Goal: Task Accomplishment & Management: Use online tool/utility

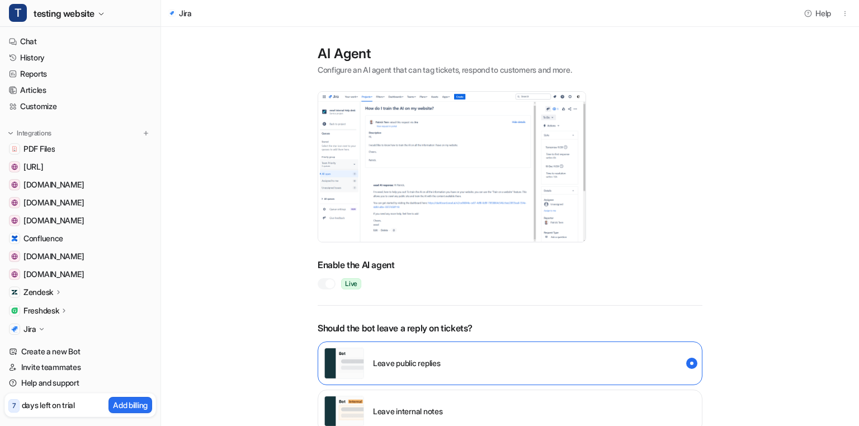
scroll to position [106, 0]
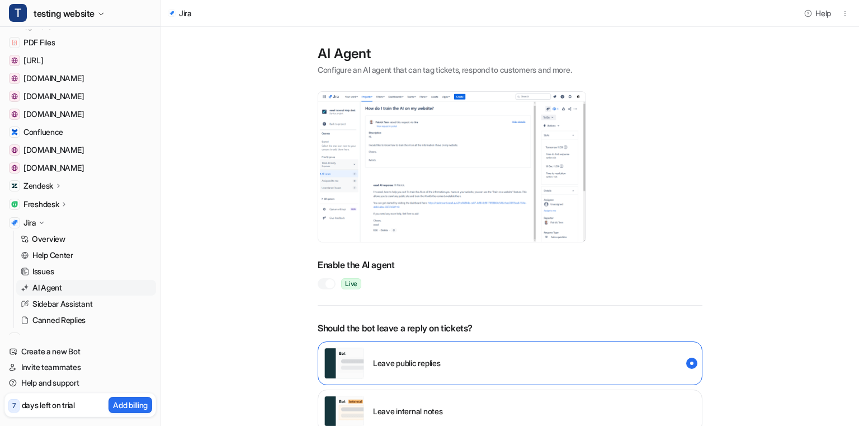
click at [55, 185] on div "Zendesk" at bounding box center [42, 185] width 39 height 11
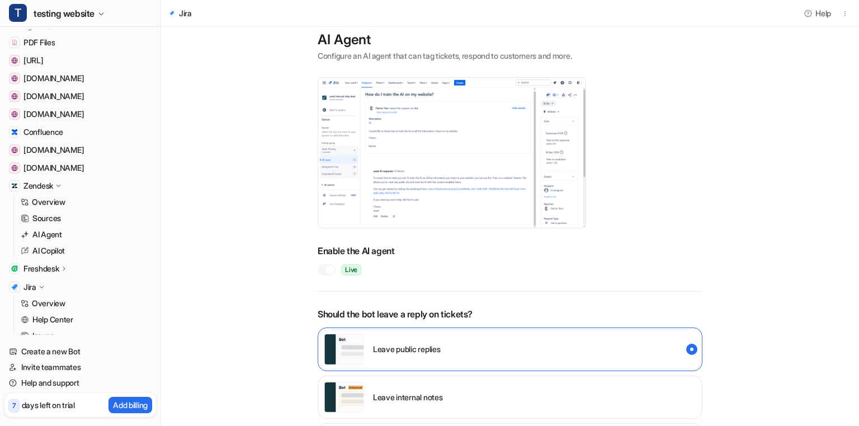
scroll to position [21, 0]
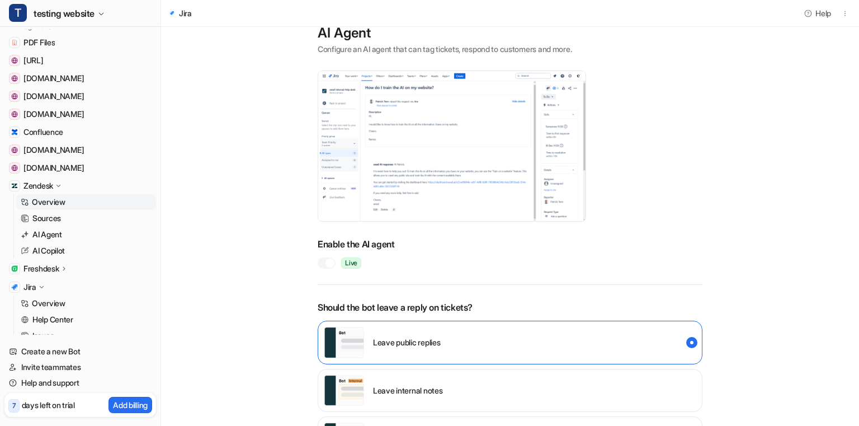
click at [50, 205] on p "Overview" at bounding box center [49, 201] width 34 height 11
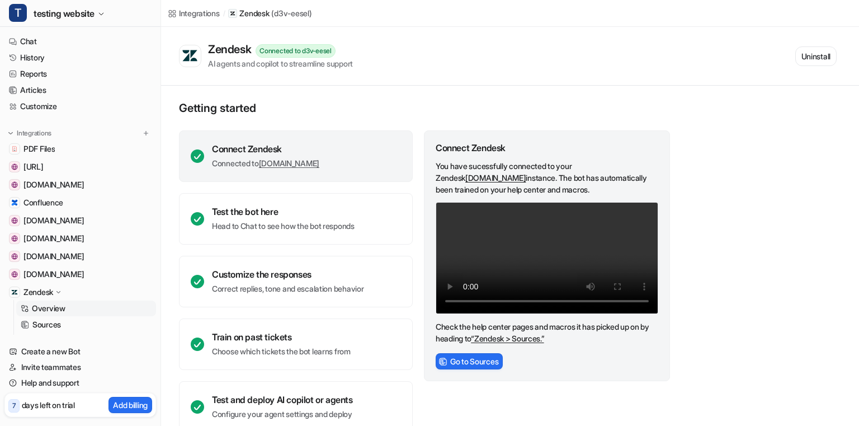
click at [519, 343] on link "“Zendesk > Sources.”" at bounding box center [507, 338] width 73 height 10
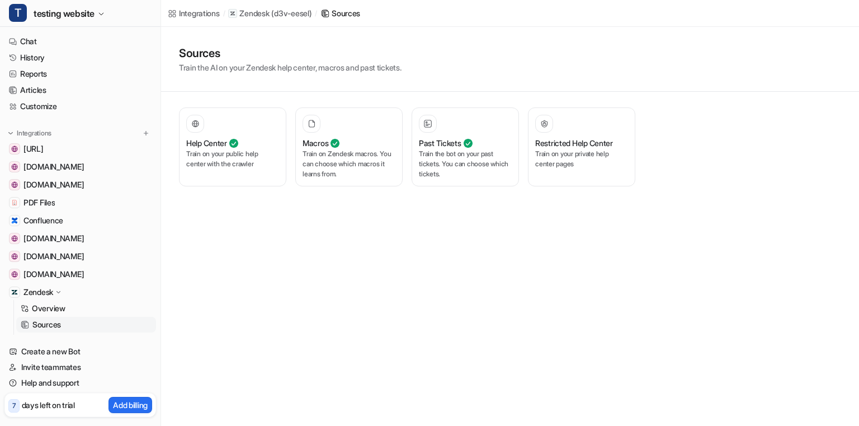
click at [542, 269] on div "Integrations / Zendesk ( d3v-eesel ) / Sources Sources Train the AI on your Zen…" at bounding box center [429, 213] width 859 height 426
click at [216, 155] on p "Train on your public help center with the crawler" at bounding box center [232, 159] width 93 height 20
click at [365, 137] on div "Macros" at bounding box center [349, 143] width 93 height 12
click at [266, 144] on div "Help Center" at bounding box center [232, 143] width 93 height 12
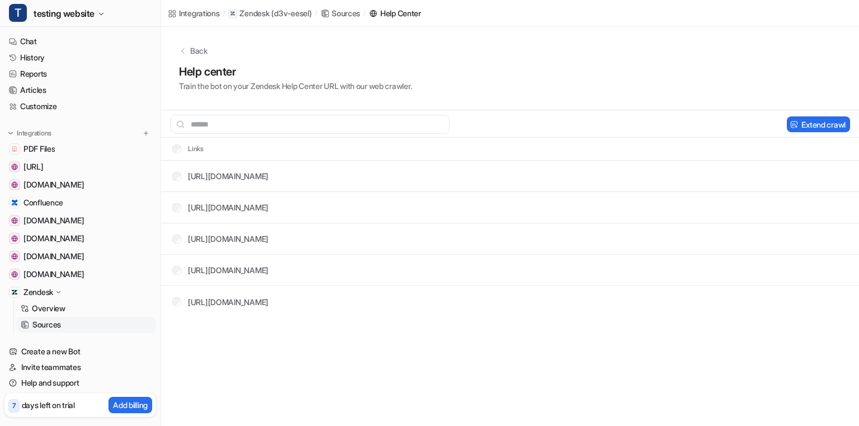
click at [192, 51] on p "Back" at bounding box center [198, 51] width 17 height 12
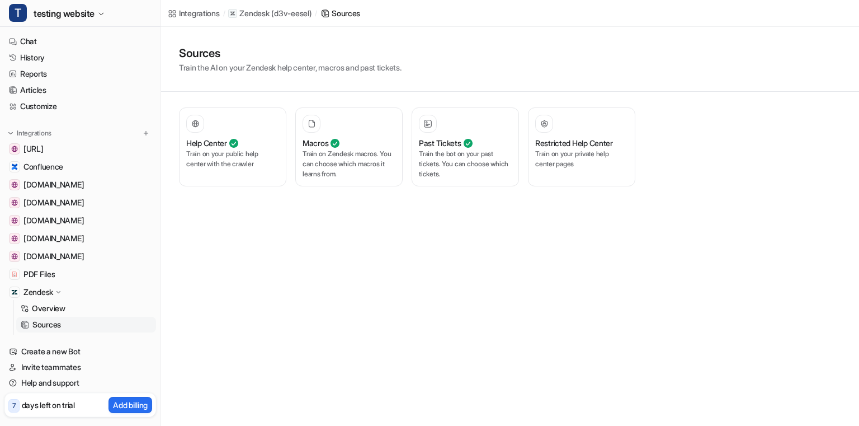
click at [488, 163] on p "Train the bot on your past tickets. You can choose which tickets." at bounding box center [465, 164] width 93 height 30
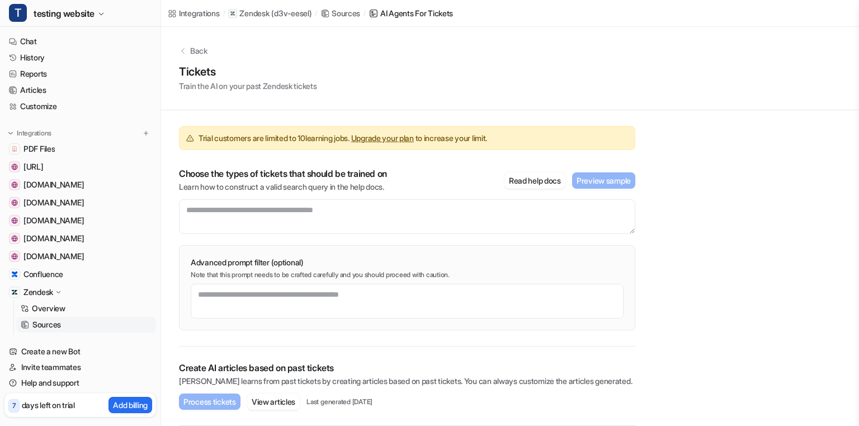
click at [199, 54] on p "Back" at bounding box center [198, 51] width 17 height 12
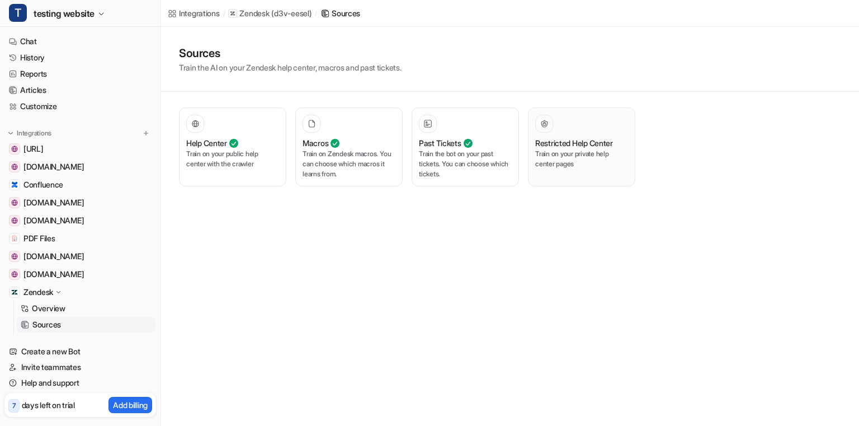
click at [583, 161] on p "Train on your private help center pages" at bounding box center [581, 159] width 93 height 20
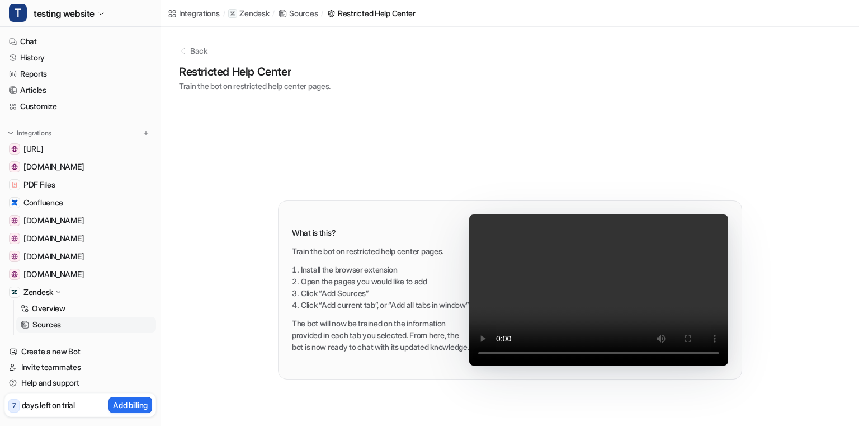
click at [200, 50] on p "Back" at bounding box center [198, 51] width 17 height 12
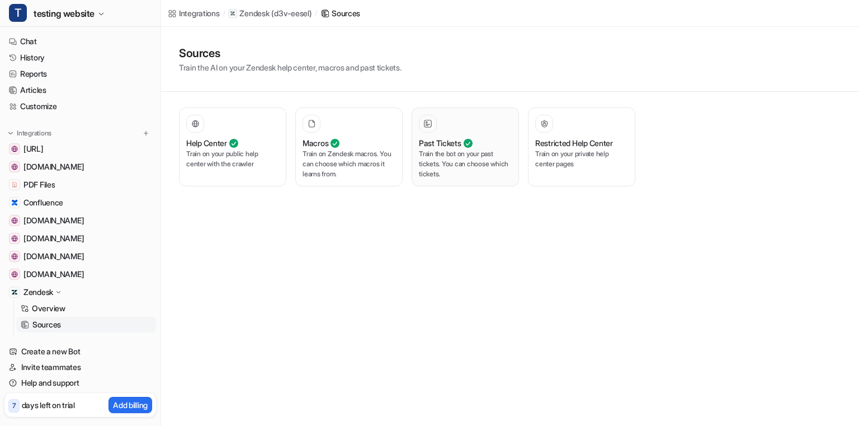
click at [452, 143] on h3 "Past Tickets" at bounding box center [440, 143] width 42 height 12
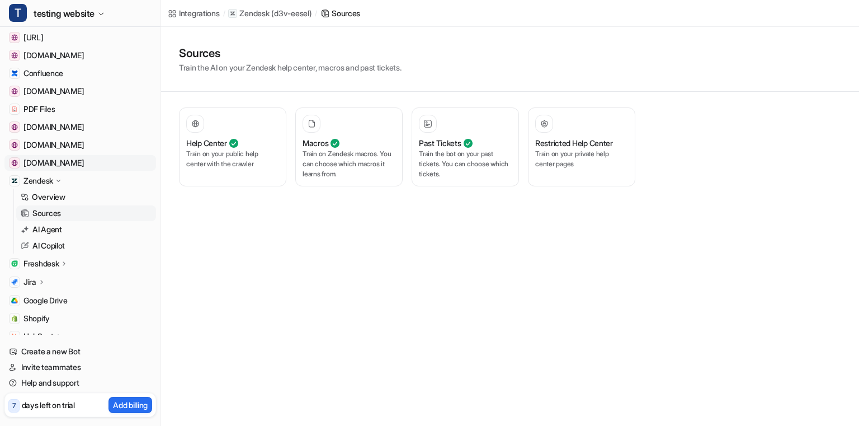
scroll to position [117, 0]
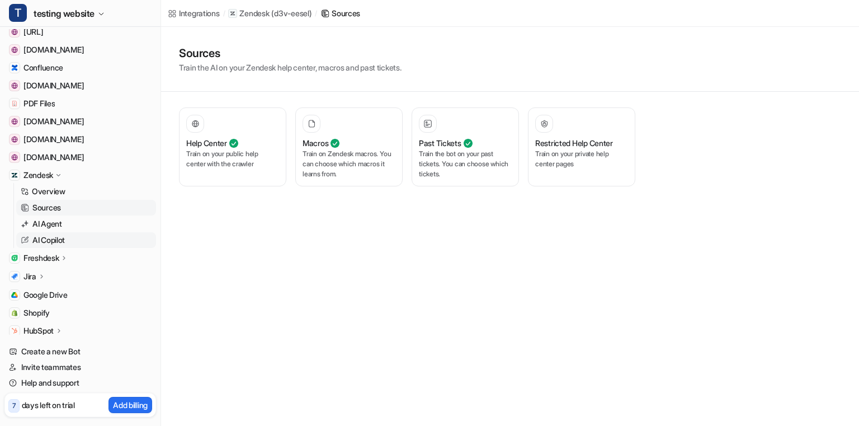
click at [69, 242] on link "AI Copilot" at bounding box center [86, 240] width 140 height 16
click at [71, 220] on link "AI Agent" at bounding box center [86, 224] width 140 height 16
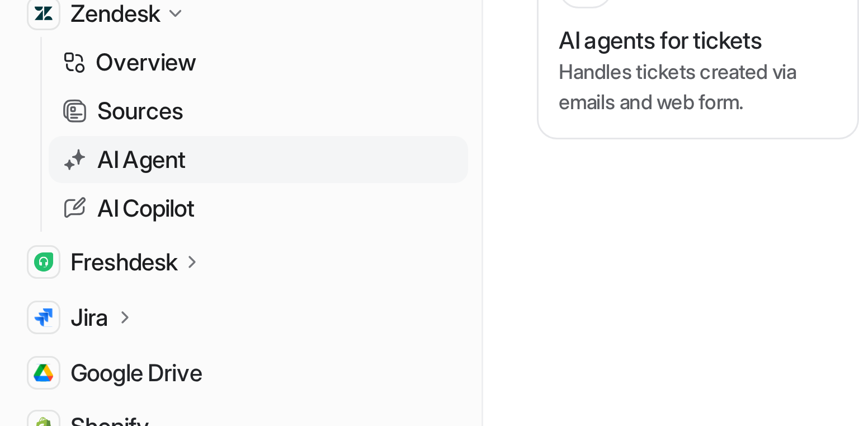
scroll to position [163, 0]
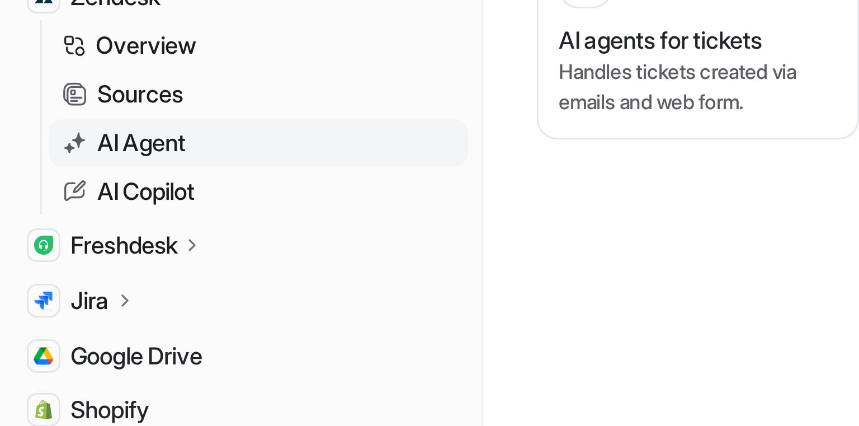
click at [55, 210] on p "Freshdesk" at bounding box center [40, 211] width 35 height 11
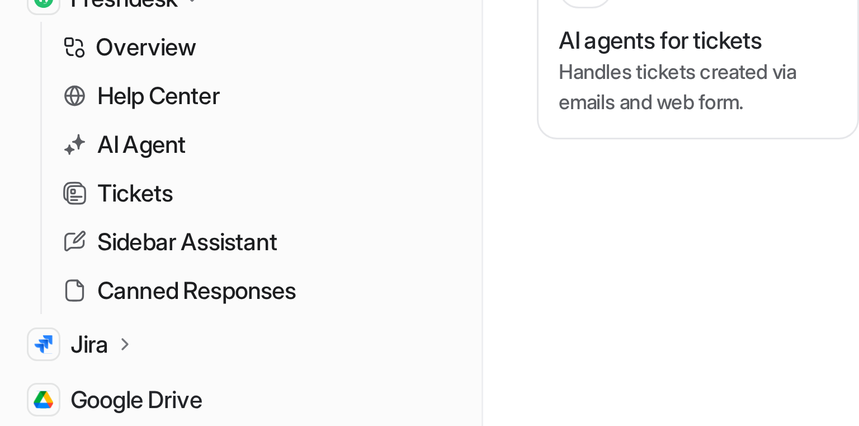
scroll to position [257, 0]
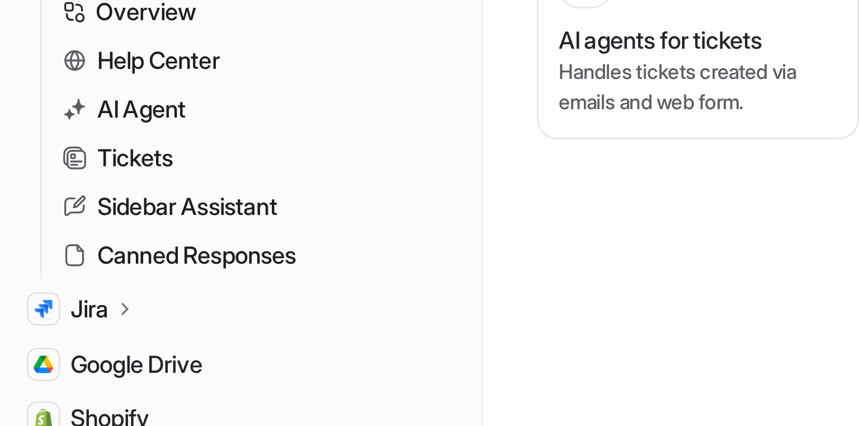
click at [39, 230] on icon at bounding box center [41, 232] width 8 height 8
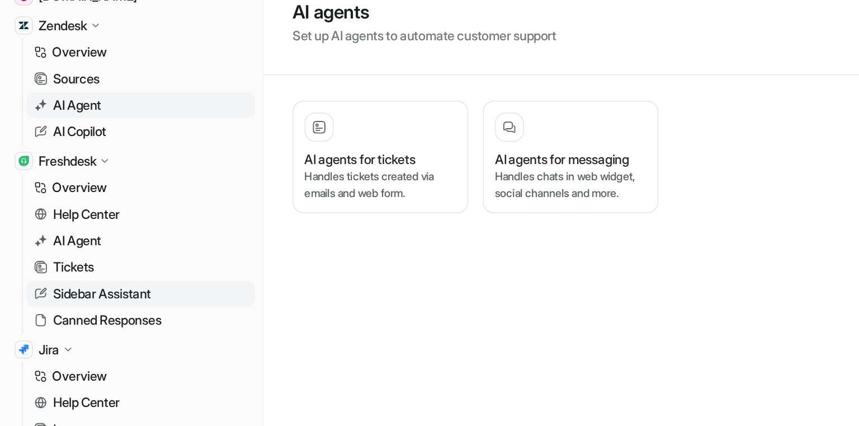
scroll to position [227, 0]
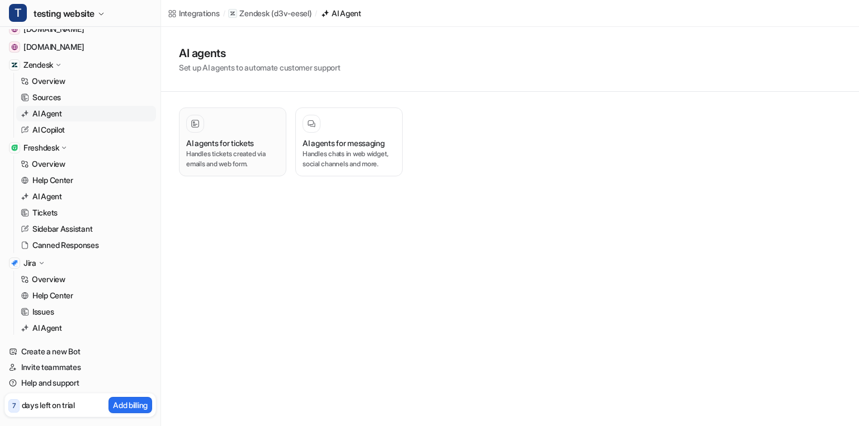
click at [242, 162] on p "Handles tickets created via emails and web form." at bounding box center [232, 159] width 93 height 20
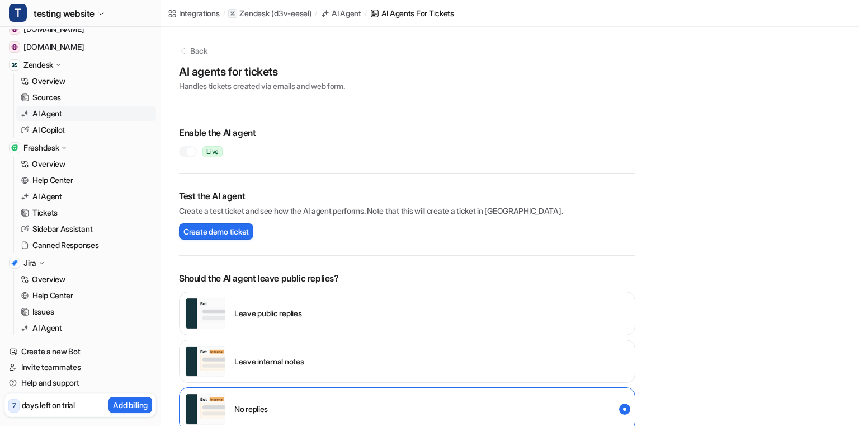
click at [196, 51] on p "Back" at bounding box center [198, 51] width 17 height 12
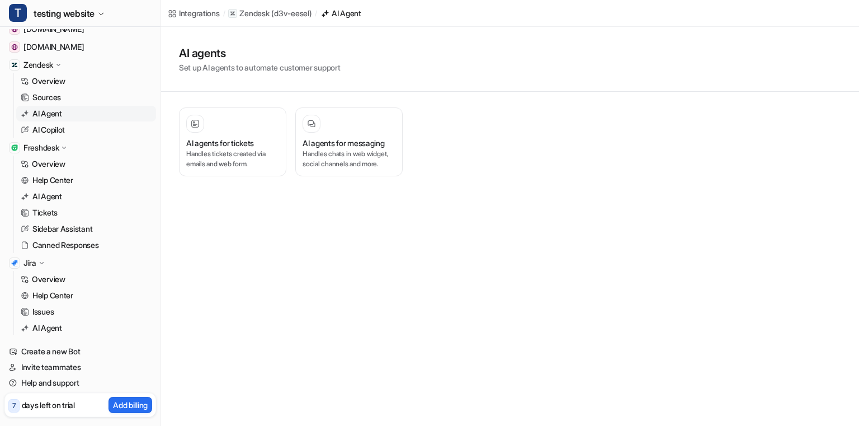
click at [311, 122] on icon at bounding box center [312, 124] width 8 height 8
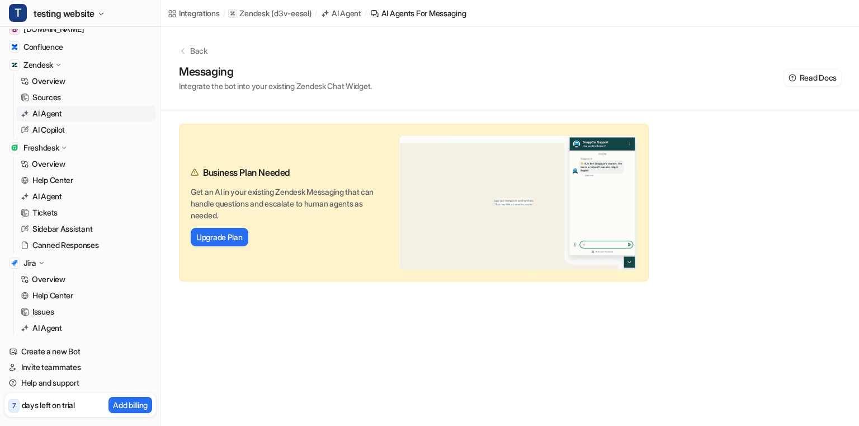
click at [358, 176] on div "Business Plan Needed" at bounding box center [282, 172] width 183 height 13
drag, startPoint x: 483, startPoint y: 15, endPoint x: 451, endPoint y: 15, distance: 31.3
click at [451, 15] on div "Integrations / Zendesk ( d3v-eesel ) / AI Agent / AI Agents for messaging" at bounding box center [316, 13] width 311 height 27
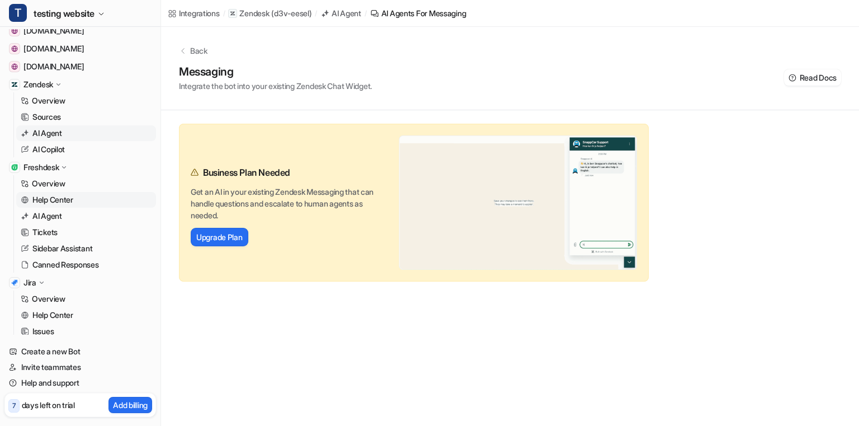
scroll to position [198, 0]
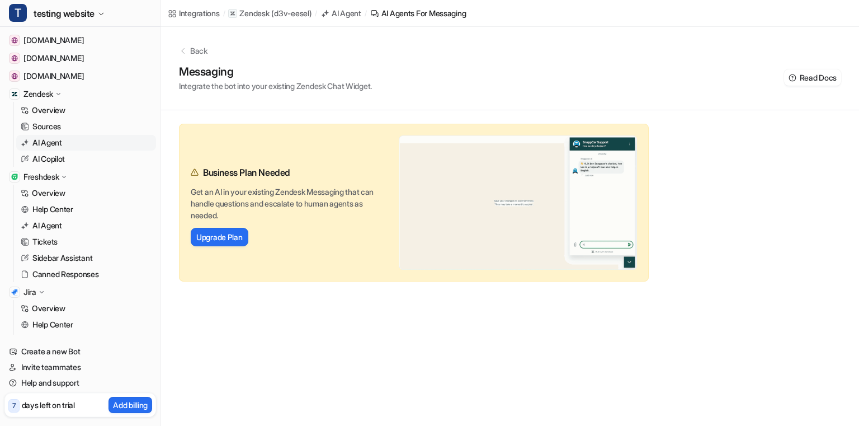
click at [269, 362] on div "Integrations / Zendesk ( d3v-eesel ) / AI Agent / AI Agents for messaging Back …" at bounding box center [429, 213] width 859 height 426
click at [257, 329] on div "Integrations / Zendesk ( d3v-eesel ) / AI Agent / AI Agents for messaging Back …" at bounding box center [429, 213] width 859 height 426
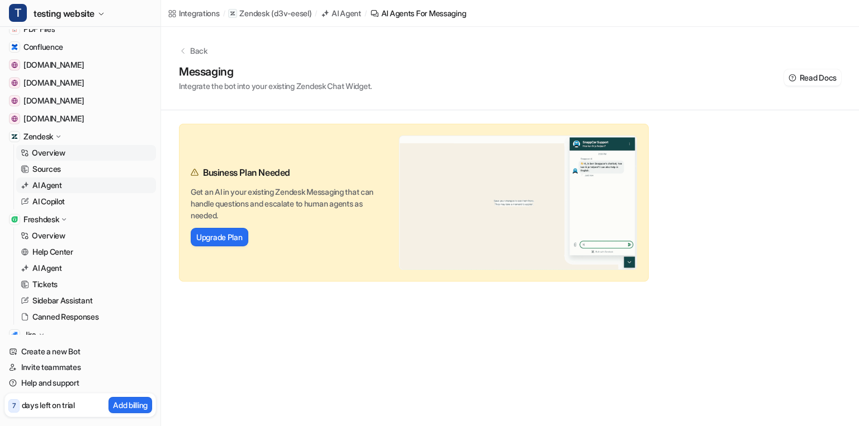
click at [54, 148] on p "Overview" at bounding box center [49, 152] width 34 height 11
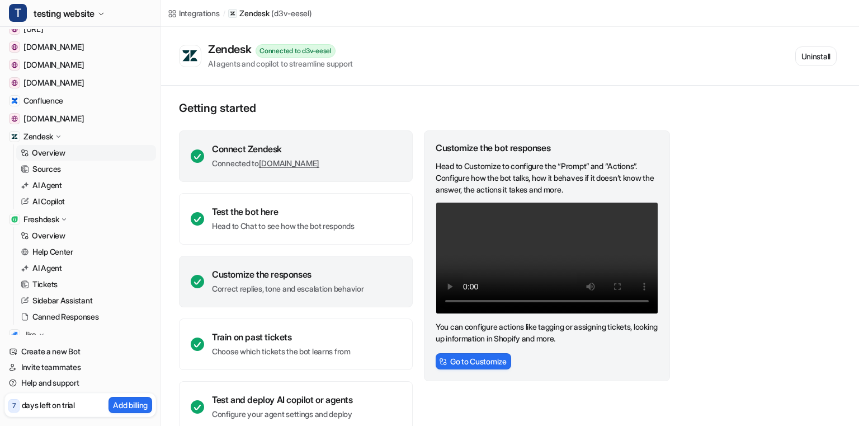
click at [352, 149] on div "Connect Zendesk Connected to d3v-eesel.zendesk.com" at bounding box center [296, 155] width 234 height 51
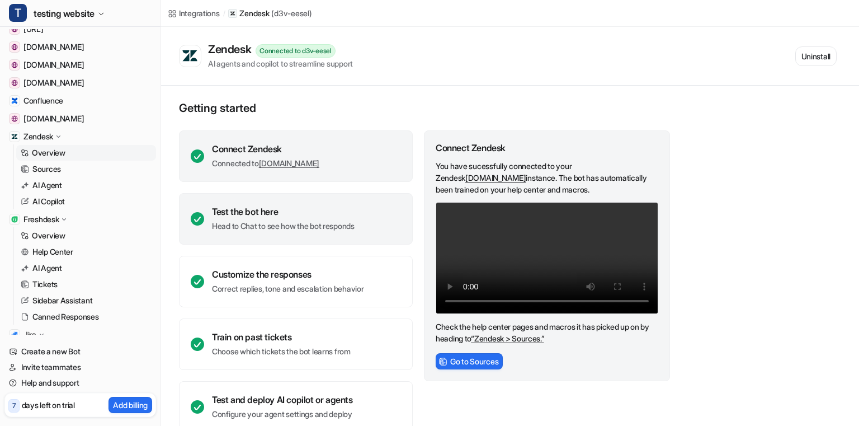
click at [333, 213] on div "Test the bot here" at bounding box center [283, 211] width 143 height 11
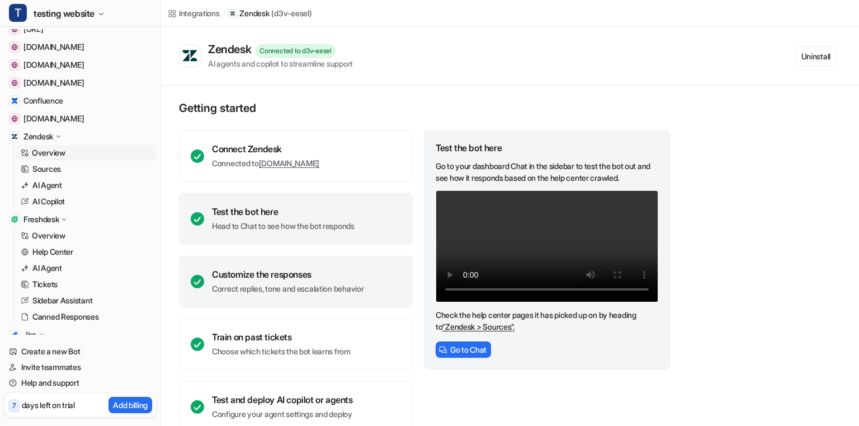
click at [322, 269] on div "Customize the responses" at bounding box center [288, 273] width 152 height 11
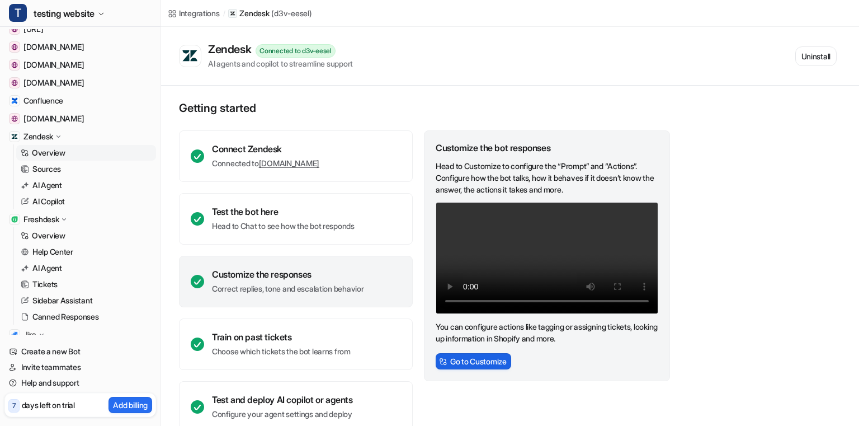
click at [471, 369] on button "Go to Customize" at bounding box center [473, 361] width 75 height 16
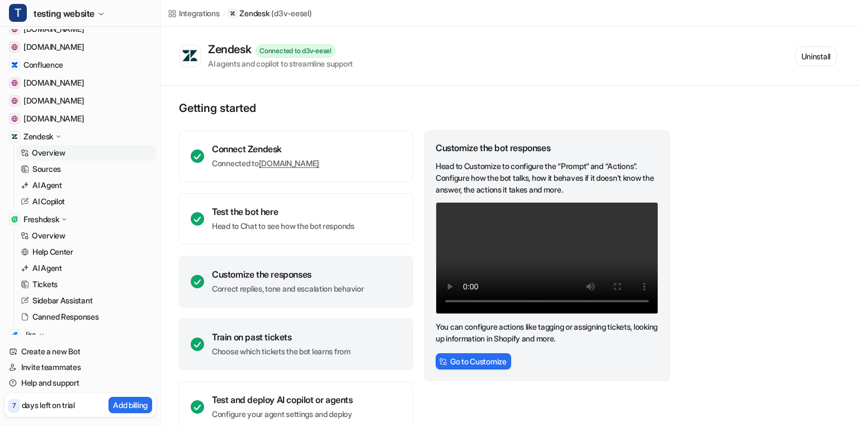
click at [286, 335] on div "Train on past tickets" at bounding box center [281, 336] width 139 height 11
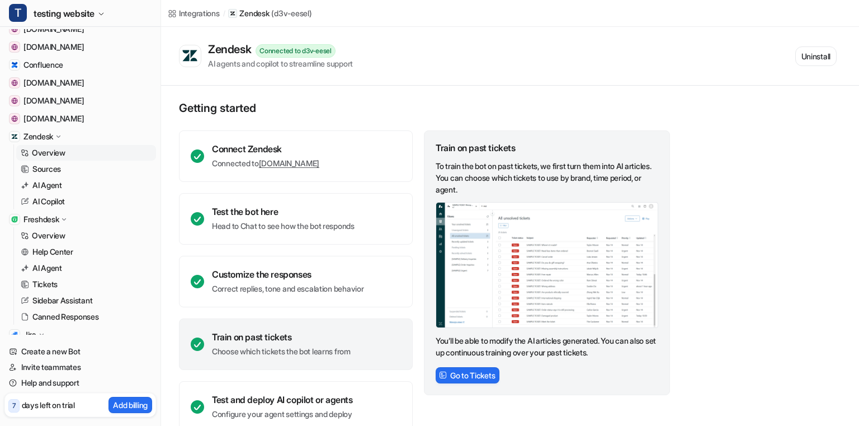
scroll to position [22, 0]
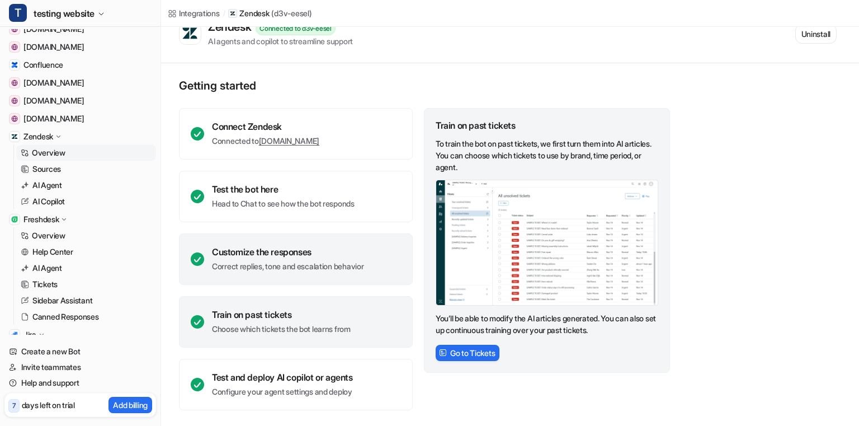
click at [291, 238] on div "Customize the responses Correct replies, tone and escalation behavior" at bounding box center [296, 258] width 234 height 51
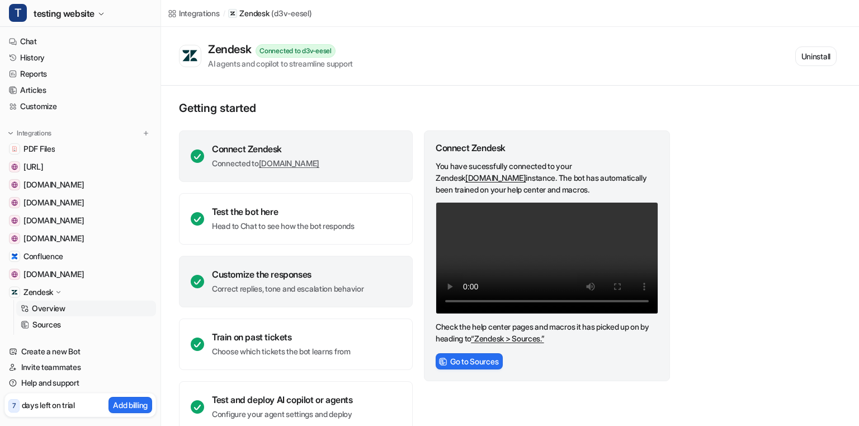
click at [324, 263] on div "Customize the responses Correct replies, tone and escalation behavior" at bounding box center [296, 281] width 234 height 51
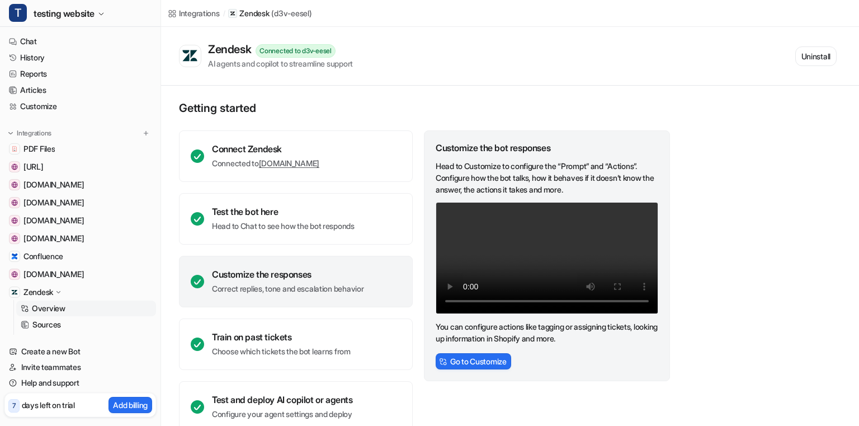
click at [738, 219] on div "Getting started Connect Zendesk Connected to [DOMAIN_NAME] Test the bot here He…" at bounding box center [510, 267] width 698 height 362
click at [723, 144] on div "Getting started Connect Zendesk Connected to [DOMAIN_NAME] Test the bot here He…" at bounding box center [510, 267] width 698 height 362
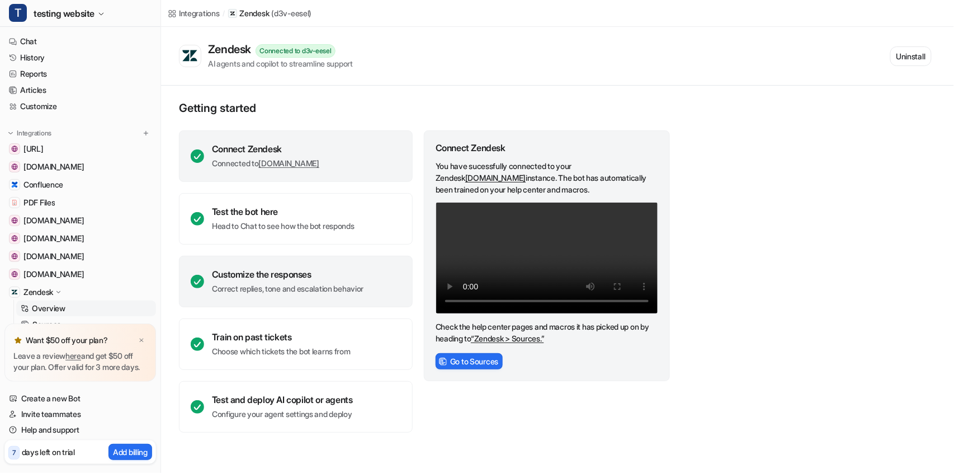
click at [331, 297] on div "Customize the responses Correct replies, tone and escalation behavior" at bounding box center [296, 281] width 234 height 51
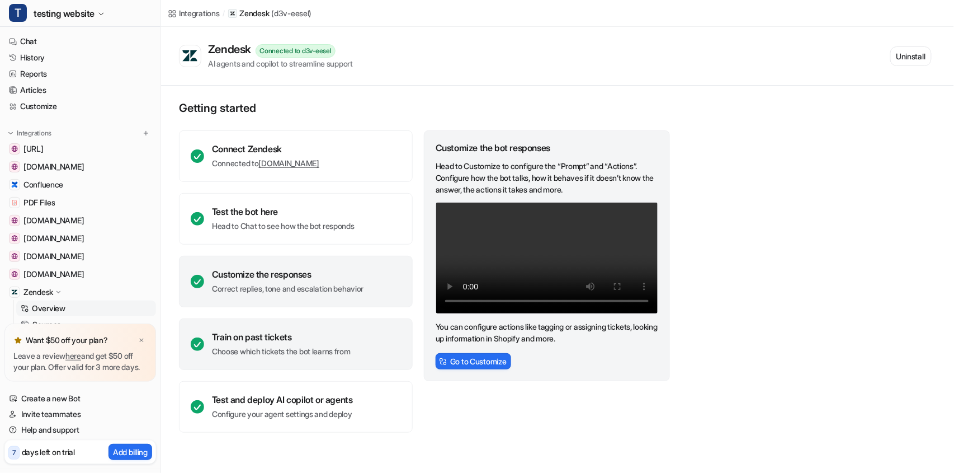
click at [309, 336] on div "Train on past tickets" at bounding box center [281, 336] width 139 height 11
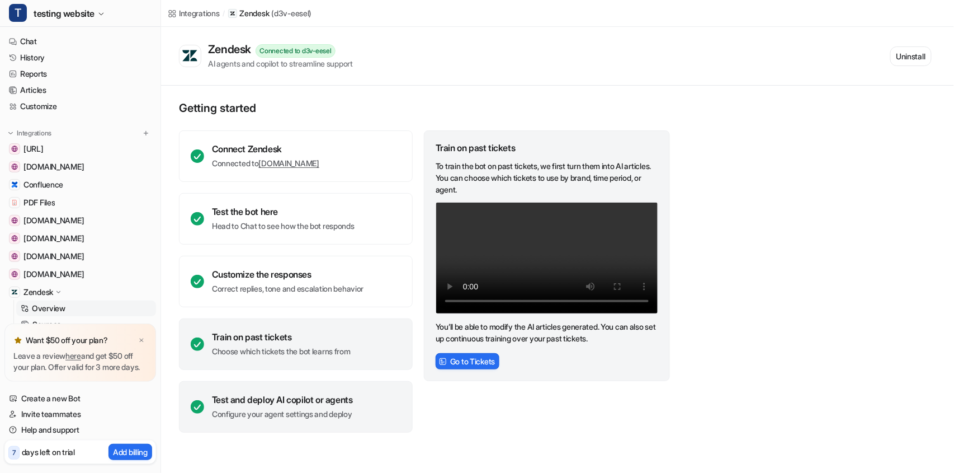
click at [311, 394] on div "Test and deploy AI copilot or agents" at bounding box center [282, 399] width 141 height 11
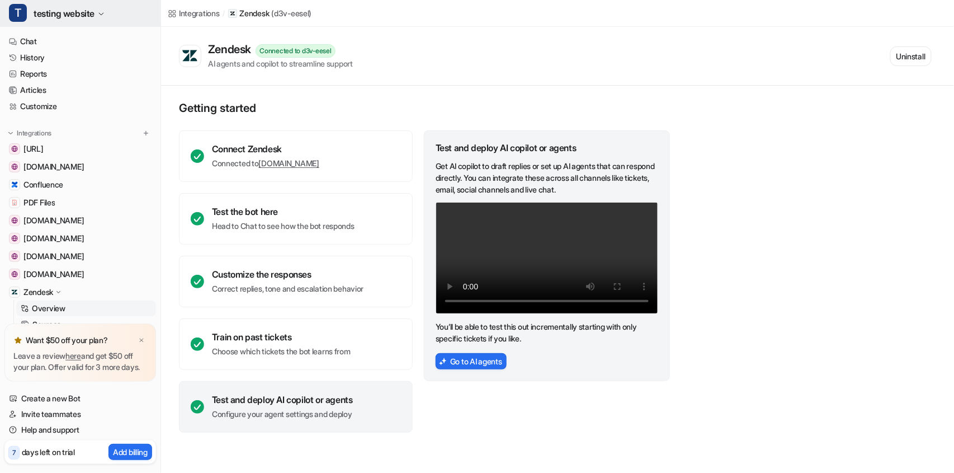
click at [100, 16] on icon "button" at bounding box center [101, 14] width 7 height 7
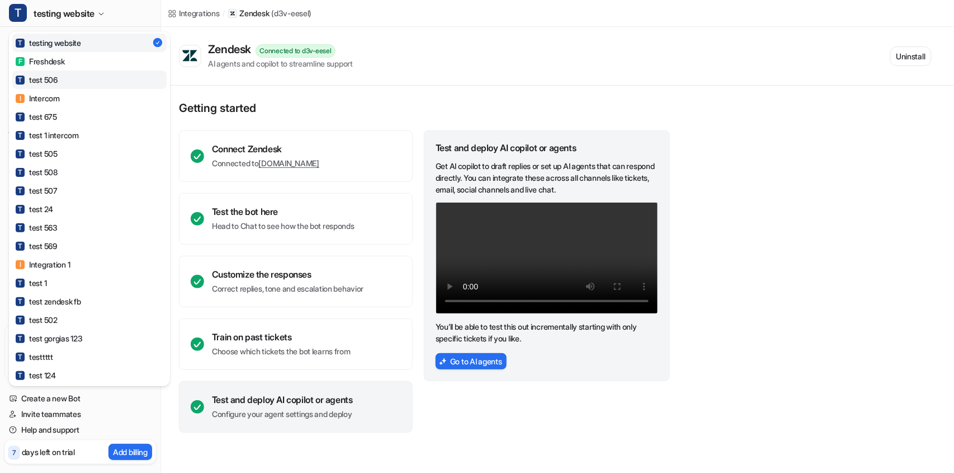
click at [87, 77] on link "T test 506" at bounding box center [89, 79] width 154 height 18
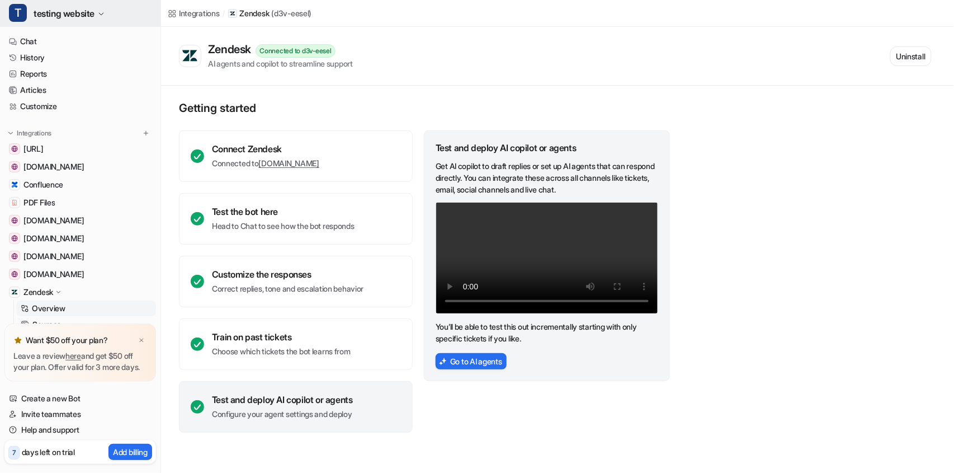
click at [78, 15] on span "testing website" at bounding box center [64, 14] width 61 height 16
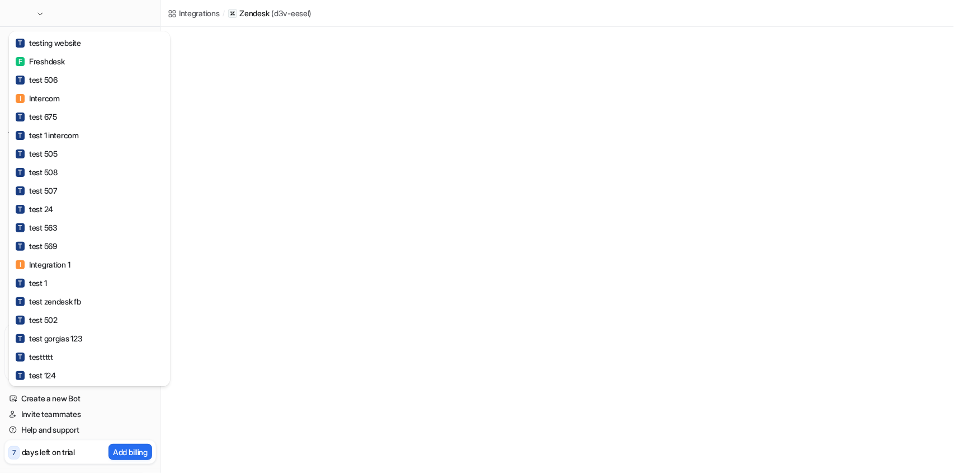
click at [209, 117] on div "T testing website F Freshdesk T test 506 I Intercom T test 675 T test 1 interco…" at bounding box center [477, 236] width 954 height 473
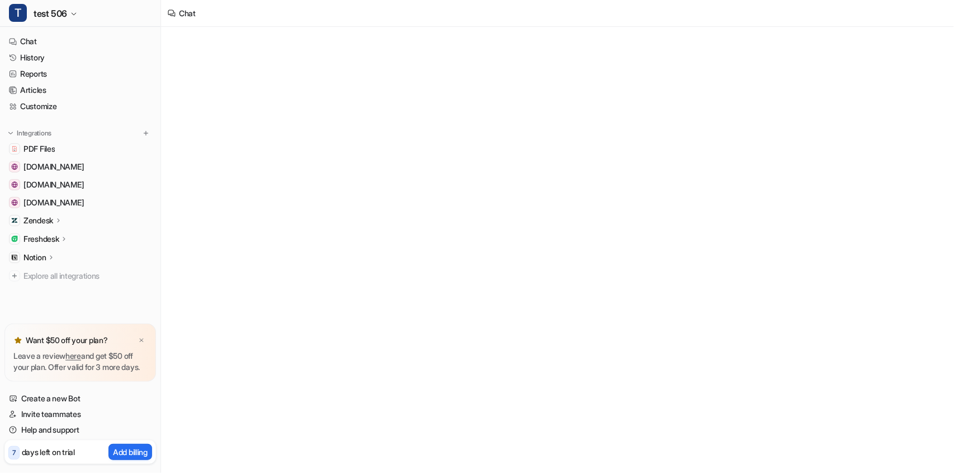
scroll to position [2, 0]
type textarea "**********"
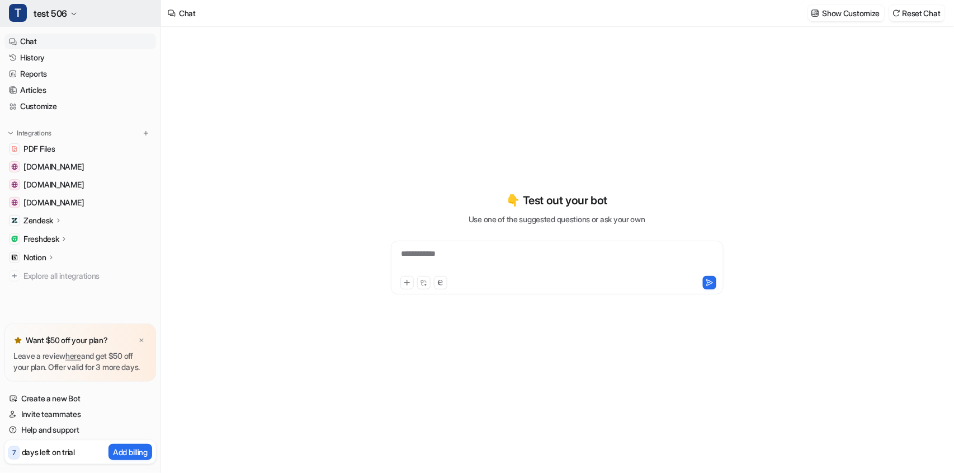
click at [75, 8] on button "T test 506" at bounding box center [80, 13] width 160 height 27
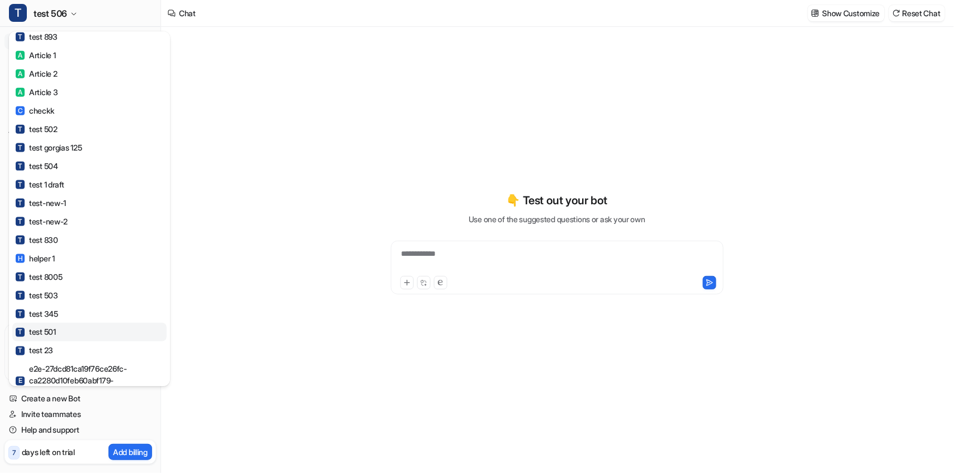
scroll to position [555, 0]
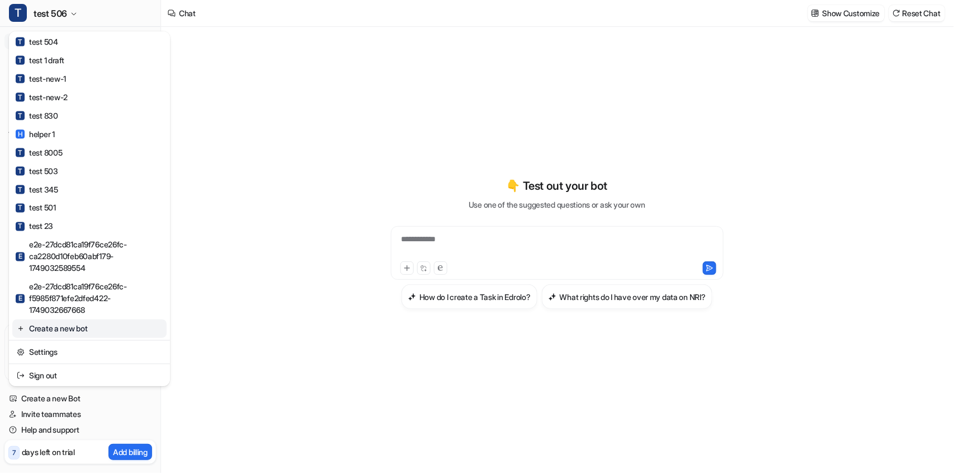
click at [48, 327] on link "Create a new bot" at bounding box center [89, 328] width 154 height 18
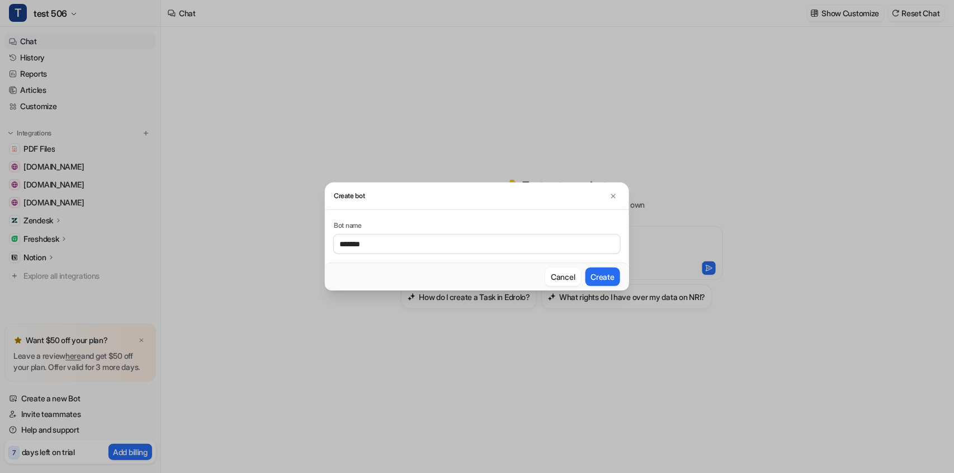
type input "*******"
click at [585, 267] on button "Create" at bounding box center [602, 276] width 35 height 18
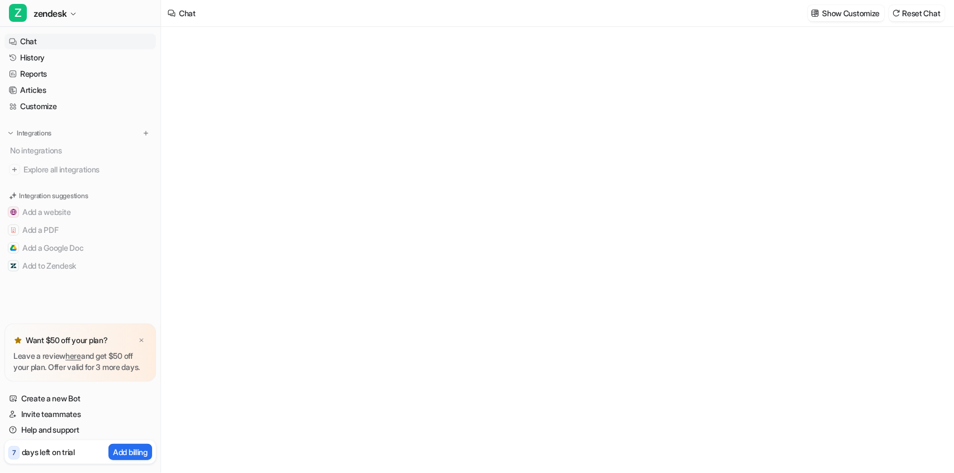
click at [152, 134] on div "Integrations No integrations Explore all integrations" at bounding box center [80, 152] width 152 height 50
click at [140, 134] on button at bounding box center [145, 132] width 11 height 11
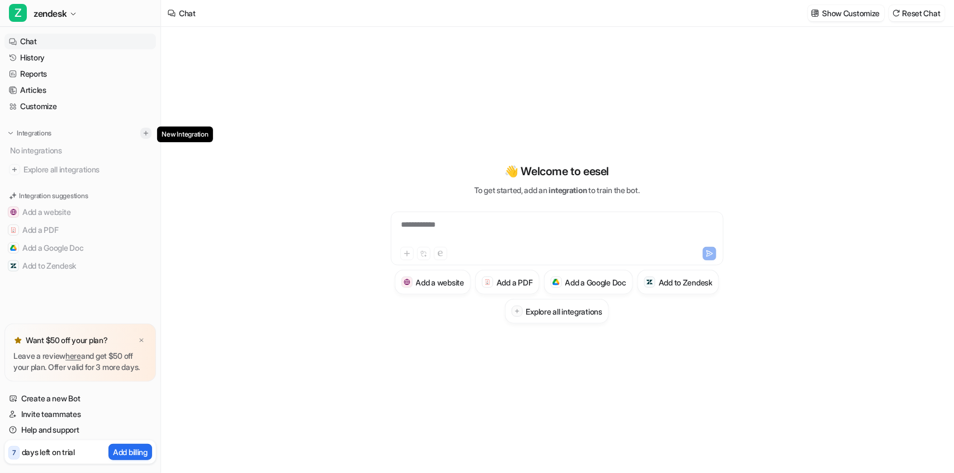
type textarea "**********"
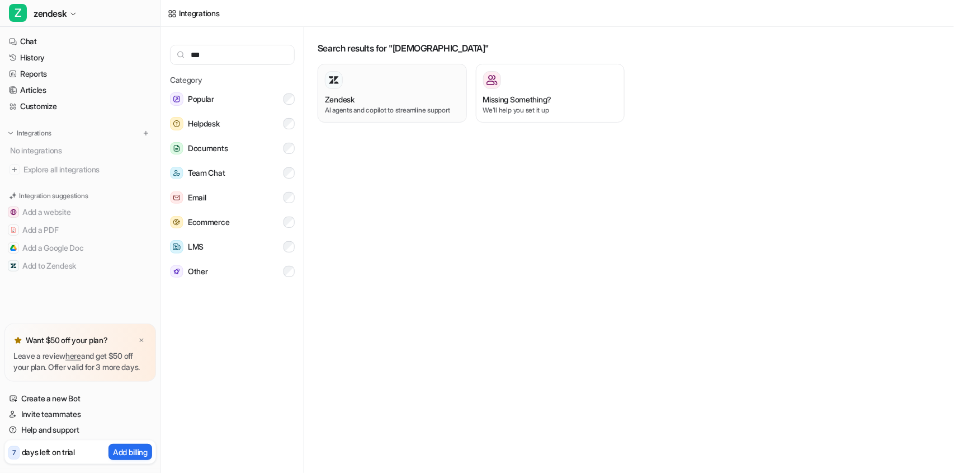
type input "***"
click at [378, 112] on p "AI agents and copilot to streamline support" at bounding box center [392, 110] width 135 height 10
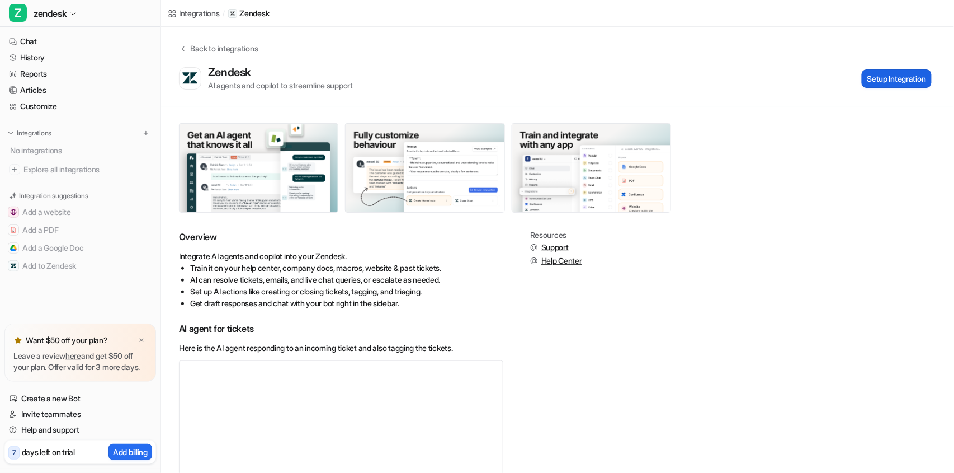
click at [880, 77] on button "Setup Integration" at bounding box center [897, 78] width 70 height 18
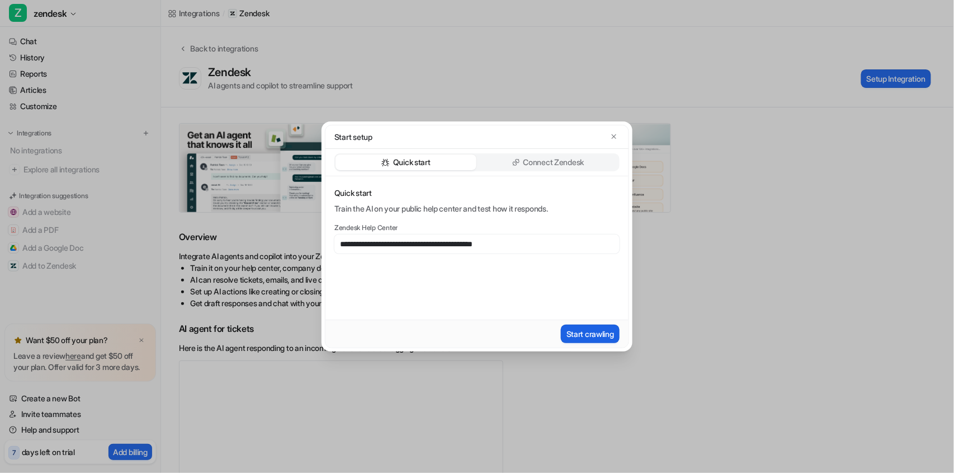
type input "**********"
click at [595, 331] on button "Start crawling" at bounding box center [590, 333] width 59 height 18
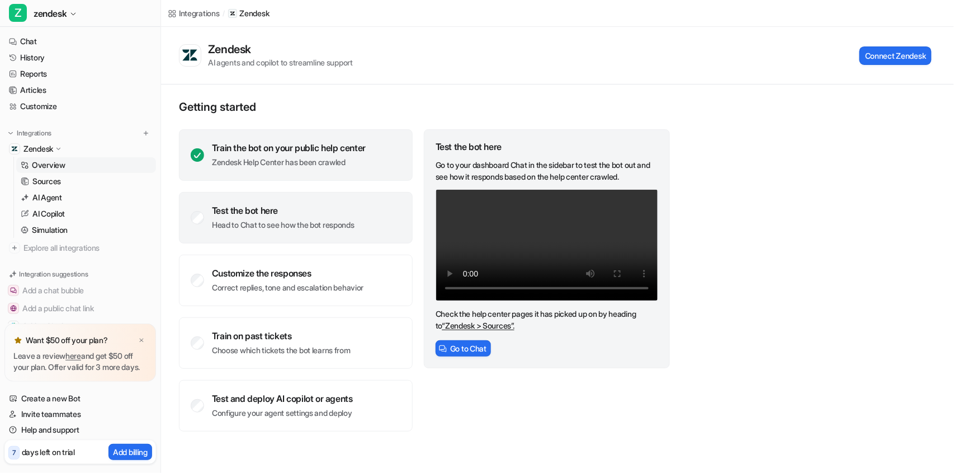
click at [290, 149] on div "Train the bot on your public help center" at bounding box center [289, 147] width 154 height 11
click at [332, 214] on div "Test the bot here" at bounding box center [283, 210] width 143 height 11
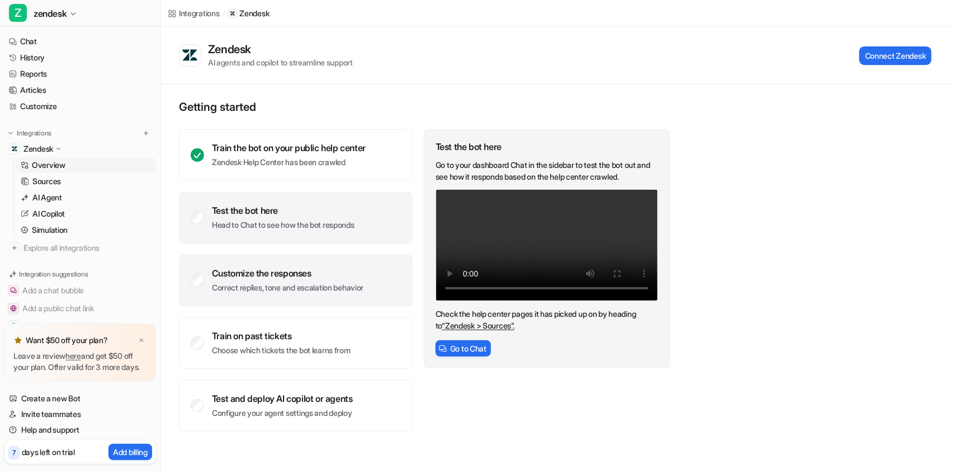
click at [277, 281] on div "Customize the responses Correct replies, tone and escalation behavior" at bounding box center [288, 280] width 152 height 26
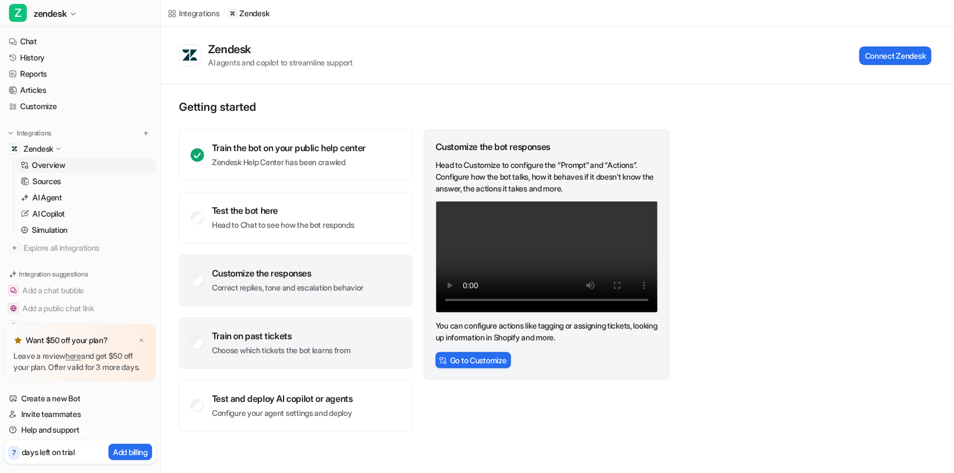
click at [284, 337] on div "Train on past tickets" at bounding box center [281, 335] width 139 height 11
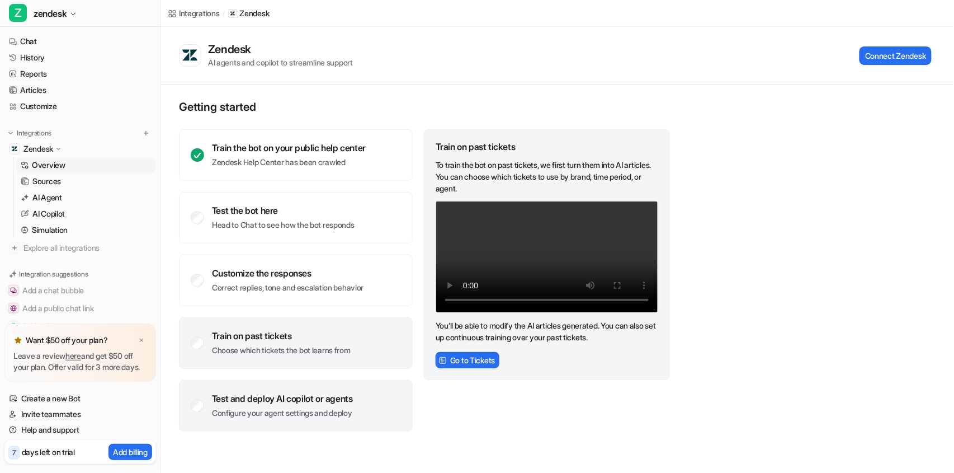
click at [287, 418] on div "Test and deploy AI copilot or agents Configure your agent settings and deploy" at bounding box center [296, 405] width 234 height 51
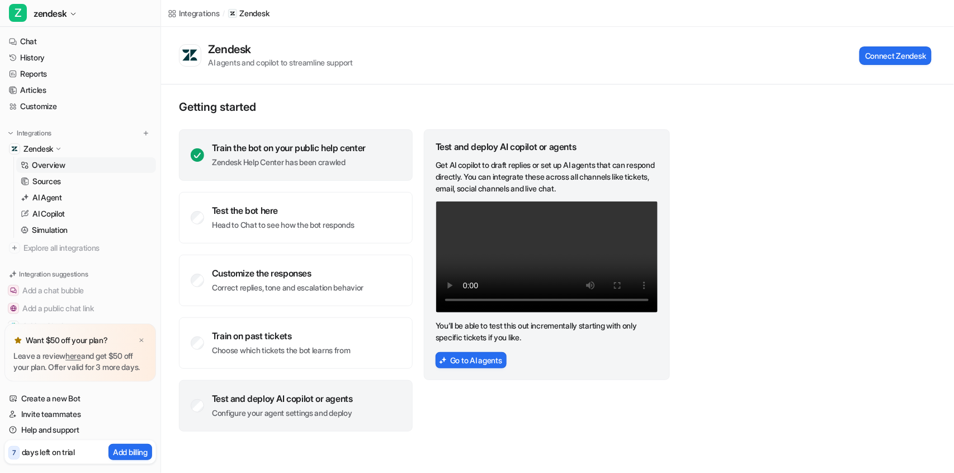
click at [299, 169] on div "Train the bot on your public help center Zendesk Help Center has been crawled" at bounding box center [296, 154] width 234 height 51
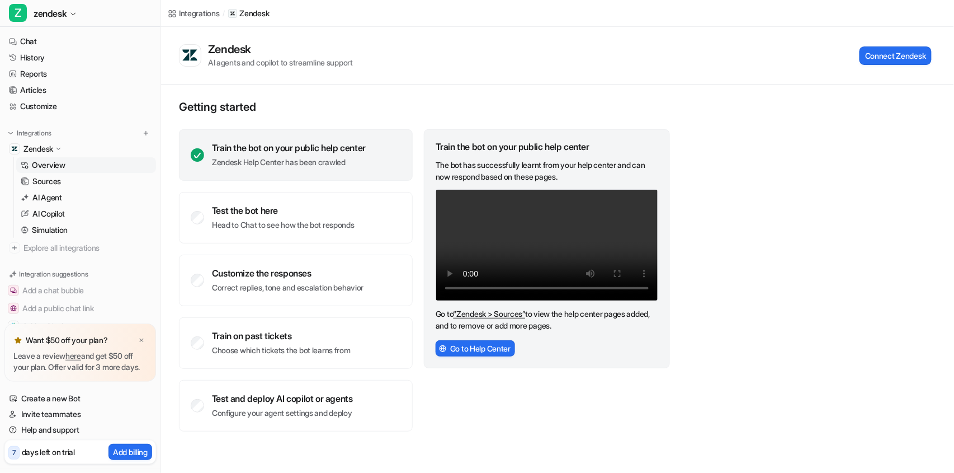
click at [781, 209] on div "Getting started Train the bot on your public help center Zendesk Help Center ha…" at bounding box center [557, 265] width 793 height 362
drag, startPoint x: 213, startPoint y: 146, endPoint x: 374, endPoint y: 144, distance: 160.5
click at [374, 144] on div "Train the bot on your public help center Zendesk Help Center has been crawled" at bounding box center [296, 154] width 234 height 51
copy div "Train the bot on your public help center"
click at [419, 200] on div "Train the bot on your public help center Zendesk Help Center has been crawled T…" at bounding box center [425, 280] width 492 height 302
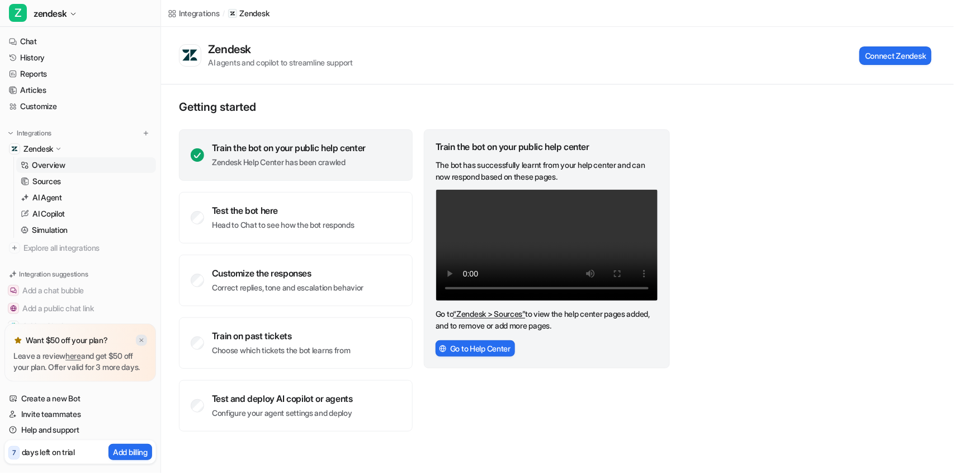
click at [142, 337] on img at bounding box center [141, 340] width 7 height 7
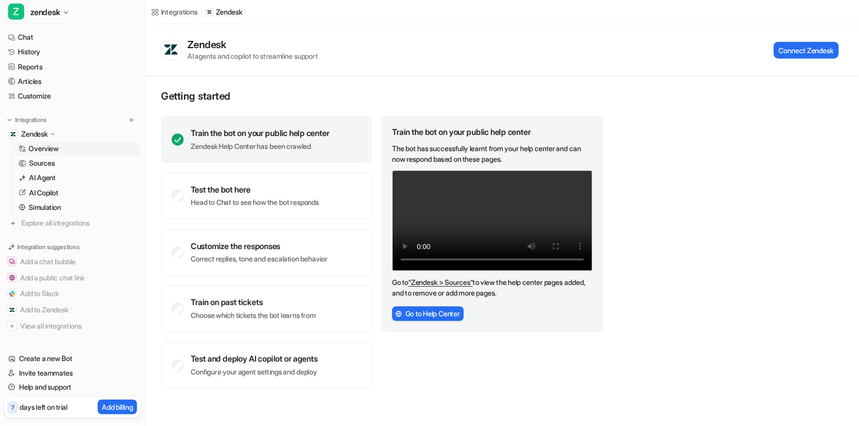
scroll to position [6, 0]
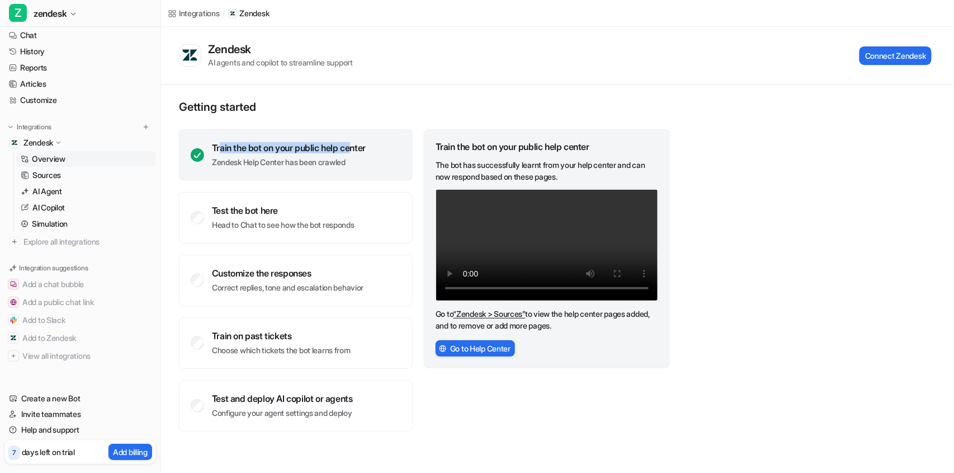
drag, startPoint x: 220, startPoint y: 148, endPoint x: 354, endPoint y: 149, distance: 134.2
click at [354, 149] on div "Train the bot on your public help center" at bounding box center [289, 147] width 154 height 11
click at [329, 118] on div "Getting started Train the bot on your public help center Zendesk Help Center ha…" at bounding box center [425, 265] width 492 height 331
click at [494, 111] on p "Getting started" at bounding box center [425, 106] width 492 height 13
click at [694, 139] on div "Getting started Train the bot on your public help center Zendesk Help Center ha…" at bounding box center [557, 265] width 793 height 362
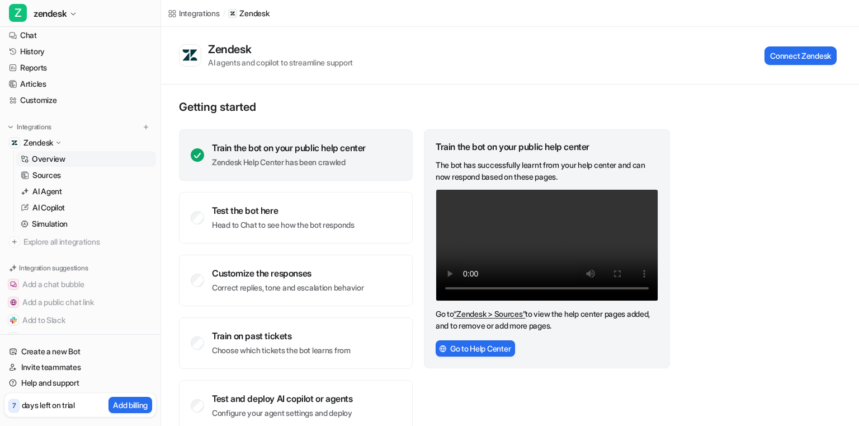
click at [718, 152] on div "Getting started Train the bot on your public help center Zendesk Help Center ha…" at bounding box center [510, 265] width 698 height 362
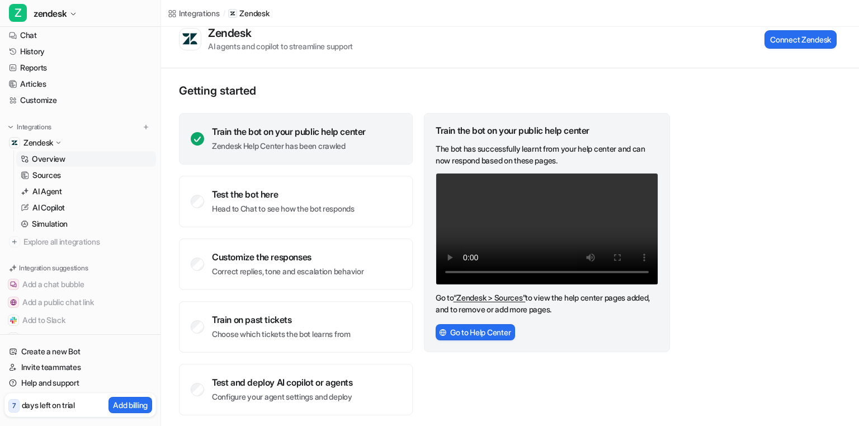
scroll to position [21, 0]
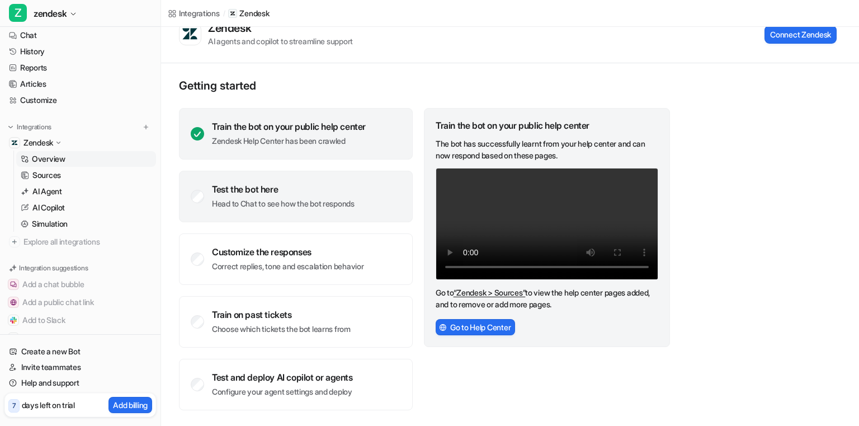
click at [294, 195] on div "Test the bot here Head to Chat to see how the bot responds" at bounding box center [283, 196] width 143 height 26
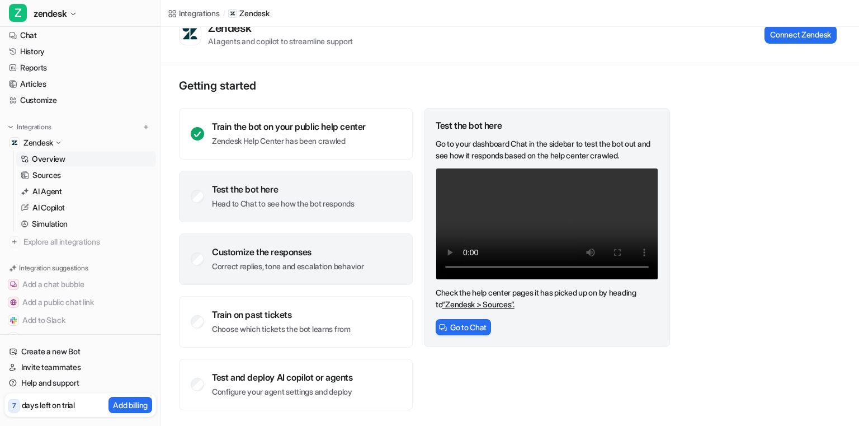
click at [307, 252] on div "Customize the responses" at bounding box center [288, 251] width 152 height 11
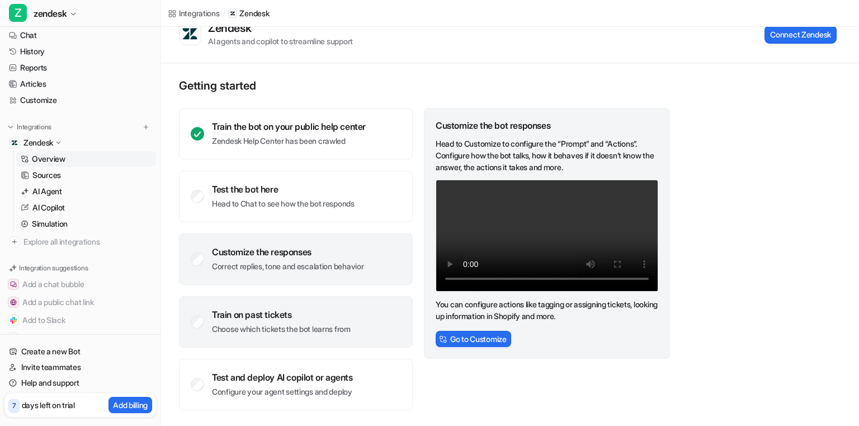
click at [304, 318] on div "Train on past tickets" at bounding box center [281, 314] width 139 height 11
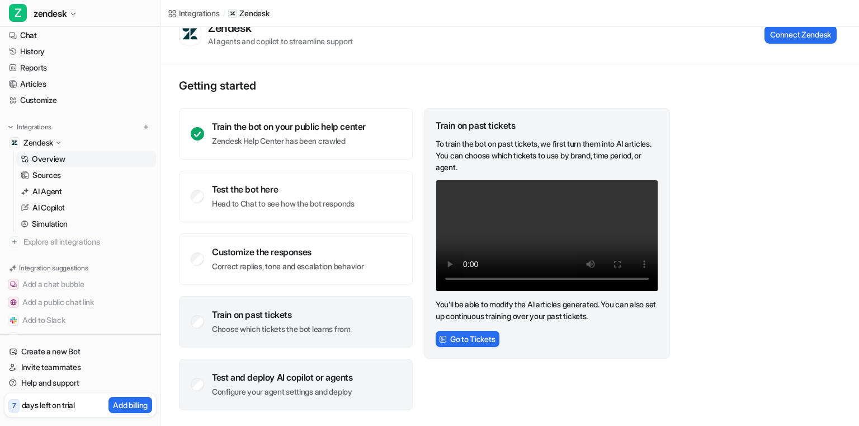
click at [300, 379] on div "Test and deploy AI copilot or agents" at bounding box center [282, 376] width 141 height 11
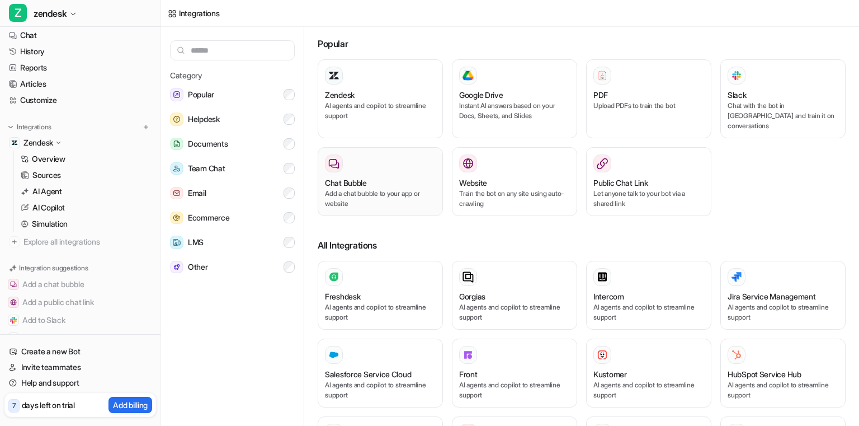
scroll to position [4, 0]
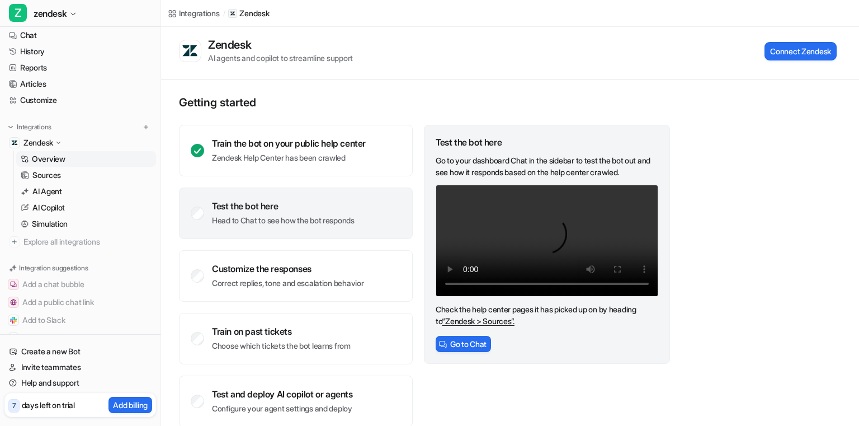
scroll to position [21, 0]
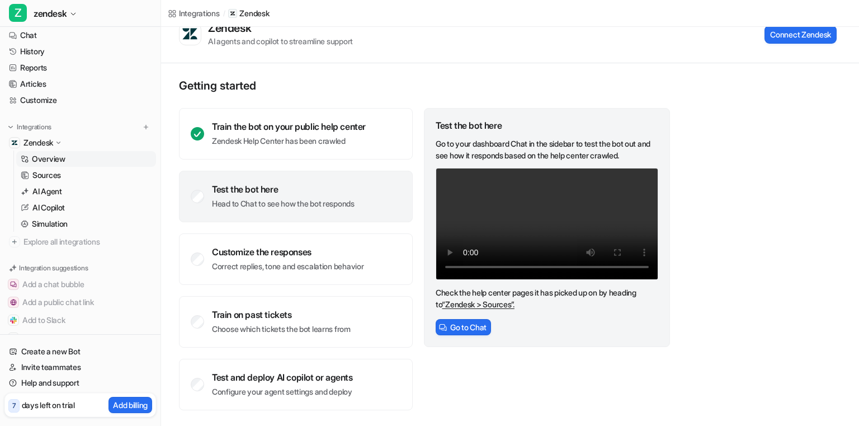
click at [288, 191] on div "Test the bot here" at bounding box center [283, 188] width 143 height 11
click at [288, 190] on div "Test the bot here" at bounding box center [283, 188] width 143 height 11
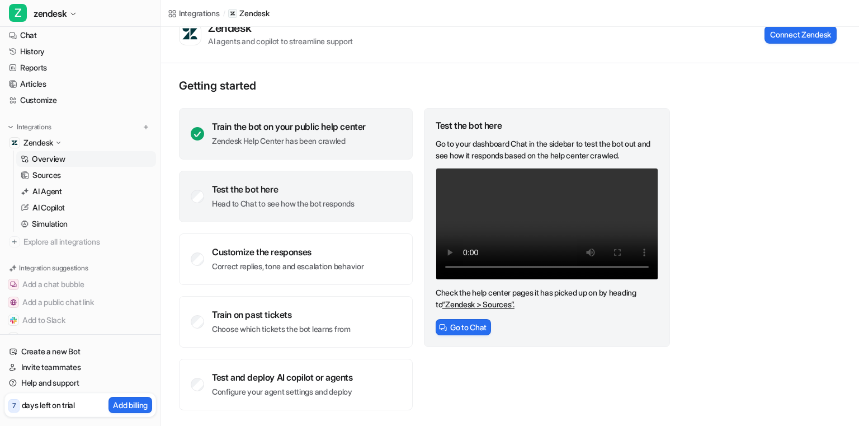
click at [366, 144] on p "Zendesk Help Center has been crawled" at bounding box center [289, 140] width 154 height 11
click at [346, 204] on p "Head to Chat to see how the bot responds" at bounding box center [283, 203] width 143 height 11
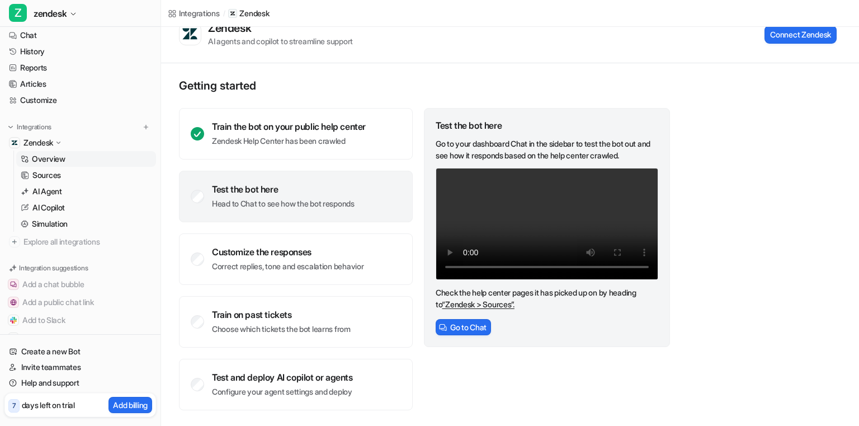
click at [483, 309] on link "“Zendesk > Sources”." at bounding box center [478, 304] width 72 height 10
click at [500, 309] on link "“Zendesk > Sources”." at bounding box center [478, 304] width 72 height 10
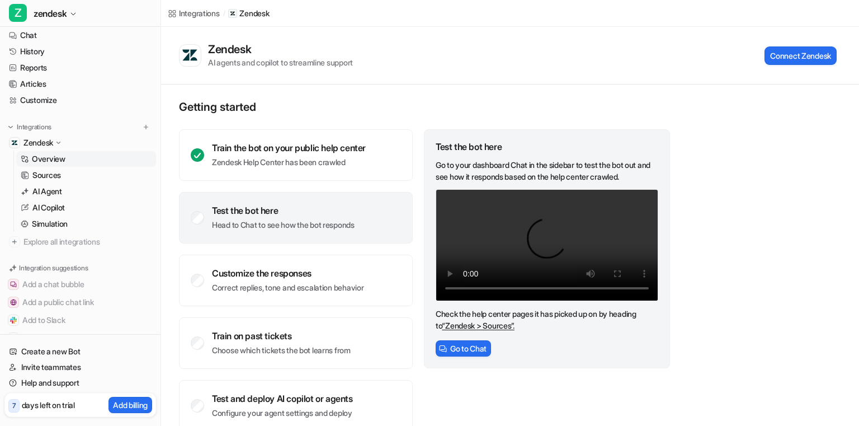
scroll to position [21, 0]
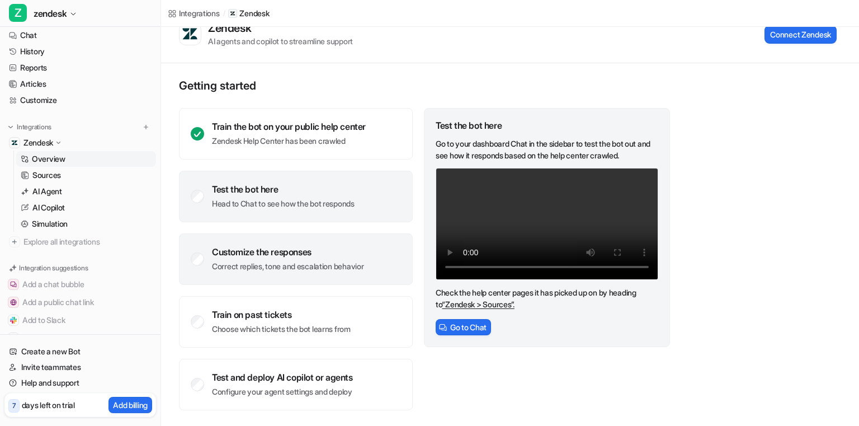
click at [285, 243] on div "Customize the responses Correct replies, tone and escalation behavior" at bounding box center [296, 258] width 234 height 51
